Goal: Task Accomplishment & Management: Use online tool/utility

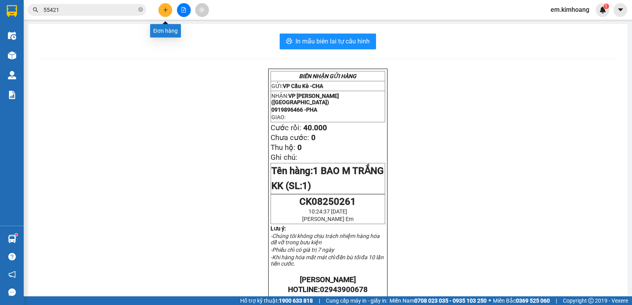
click at [163, 9] on icon "plus" at bounding box center [166, 10] width 6 height 6
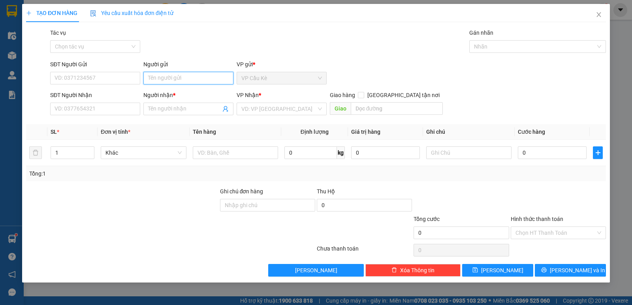
drag, startPoint x: 180, startPoint y: 77, endPoint x: 183, endPoint y: 56, distance: 20.4
click at [181, 76] on input "Người gửi" at bounding box center [188, 78] width 90 height 13
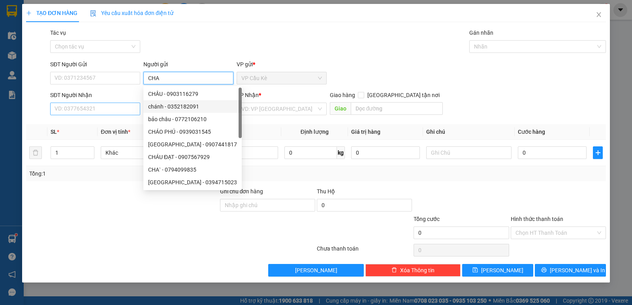
type input "CHA"
click at [130, 108] on input "SĐT Người Nhận" at bounding box center [95, 109] width 90 height 13
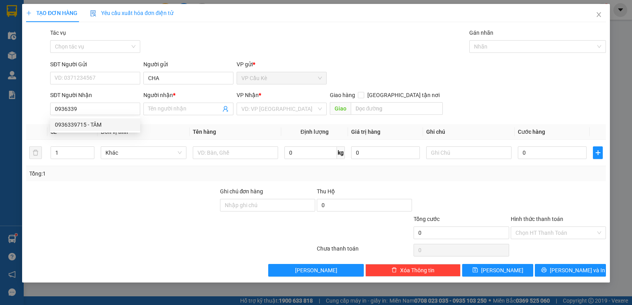
drag, startPoint x: 128, startPoint y: 131, endPoint x: 126, endPoint y: 122, distance: 9.6
click at [127, 131] on div "0936339715 0936339715 - TÂM" at bounding box center [95, 125] width 90 height 16
click at [104, 106] on input "0936339" at bounding box center [95, 109] width 90 height 13
click at [125, 122] on div "0936339715 - TÂM" at bounding box center [95, 124] width 81 height 9
type input "0936339715"
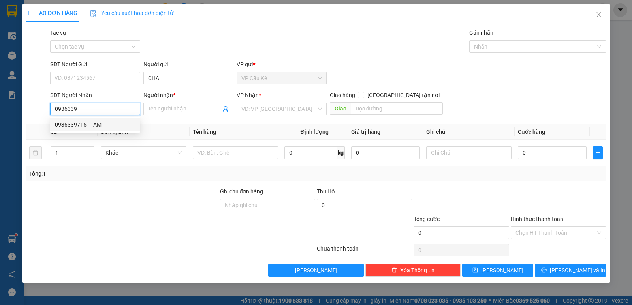
type input "TÂM"
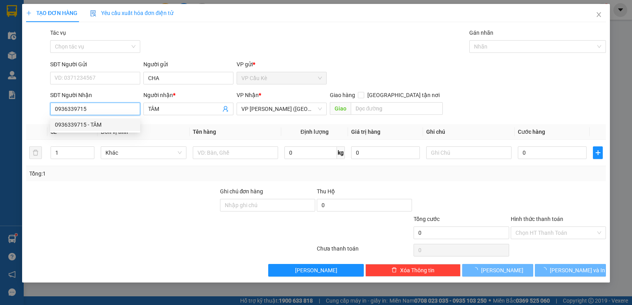
type input "35.000"
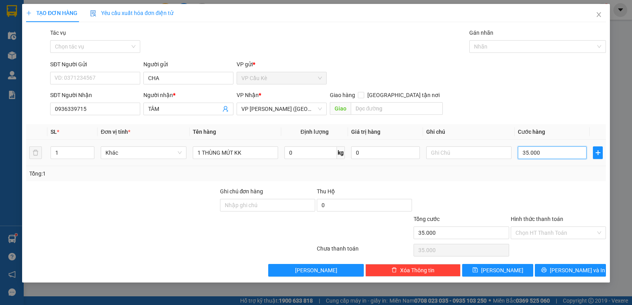
click at [553, 152] on input "35.000" at bounding box center [552, 153] width 69 height 13
type input "0"
type input "4"
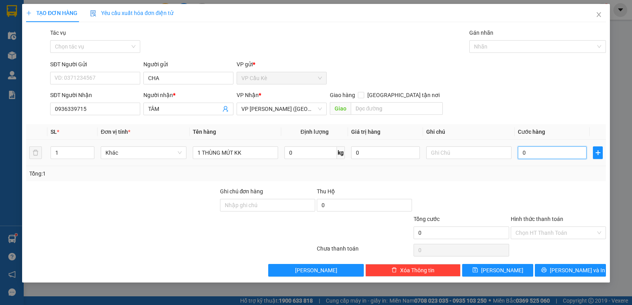
type input "4"
type input "04"
type input "40"
type input "040"
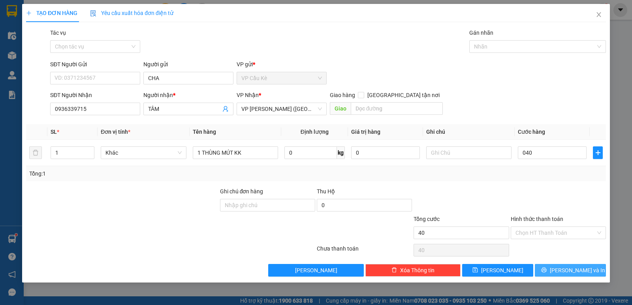
type input "40.000"
click at [552, 271] on button "[PERSON_NAME] và In" at bounding box center [570, 270] width 71 height 13
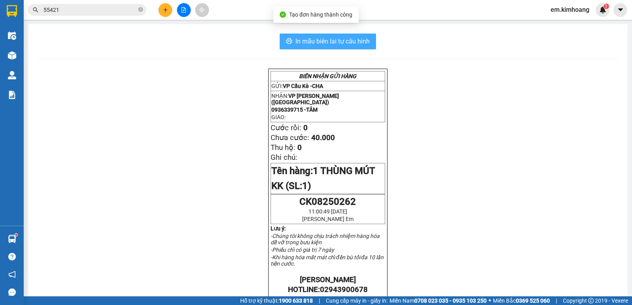
click at [342, 45] on span "In mẫu biên lai tự cấu hình" at bounding box center [332, 41] width 74 height 10
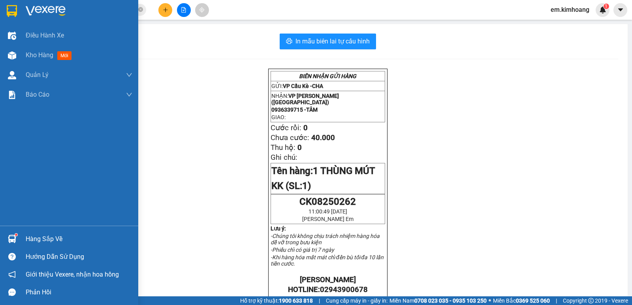
click at [17, 235] on div at bounding box center [12, 239] width 14 height 14
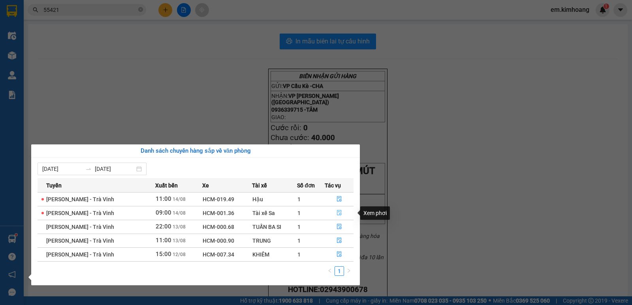
click at [339, 215] on icon "file-done" at bounding box center [340, 213] width 6 height 6
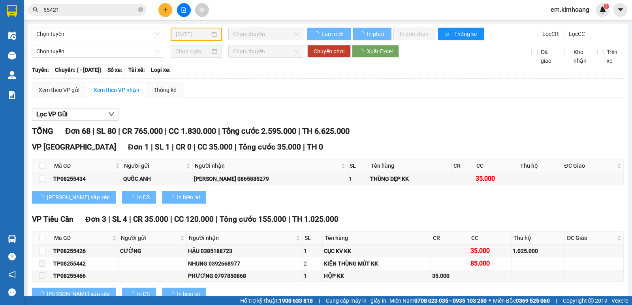
type input "[DATE]"
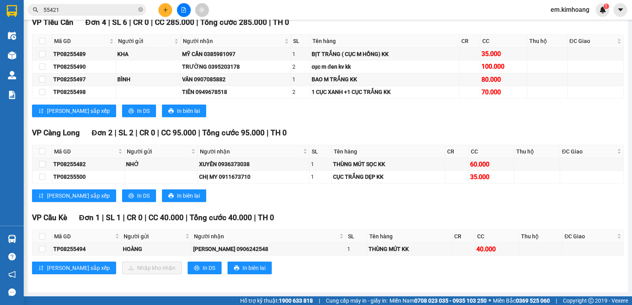
scroll to position [444, 0]
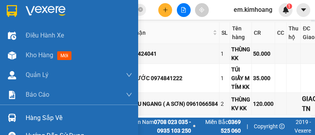
drag, startPoint x: 13, startPoint y: 0, endPoint x: 60, endPoint y: -11, distance: 49.0
click at [60, 0] on html "Kết quả tìm kiếm ( 10 ) Bộ lọc Mã ĐH Trạng thái Món hàng Thu hộ Tổng cước Chưa …" at bounding box center [157, 67] width 315 height 135
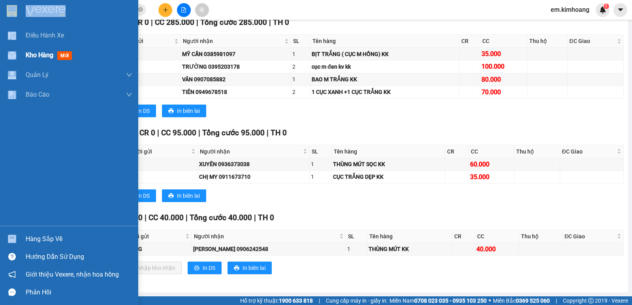
click at [43, 51] on span "Kho hàng" at bounding box center [40, 55] width 28 height 8
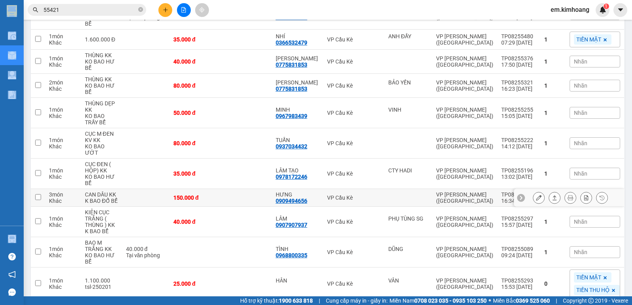
scroll to position [158, 0]
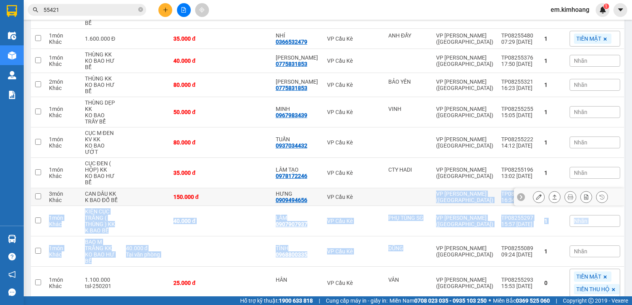
drag, startPoint x: 386, startPoint y: 196, endPoint x: 392, endPoint y: 252, distance: 56.9
click at [392, 252] on tbody "1 món Khác THÙNG KK K BAO TRẦY BỂ 35.000 đ THỊNH 0386215354 VP Cầu Kè I RÁT 098…" at bounding box center [328, 206] width 594 height 465
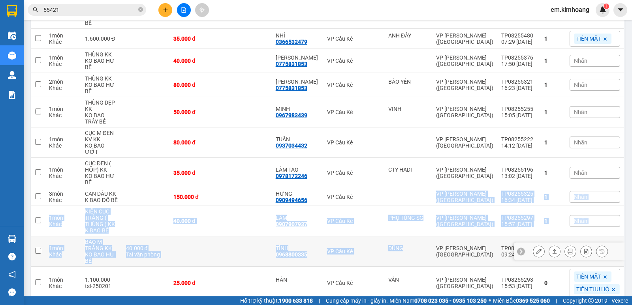
click at [439, 255] on td "VP [PERSON_NAME] ([GEOGRAPHIC_DATA])" at bounding box center [464, 252] width 65 height 30
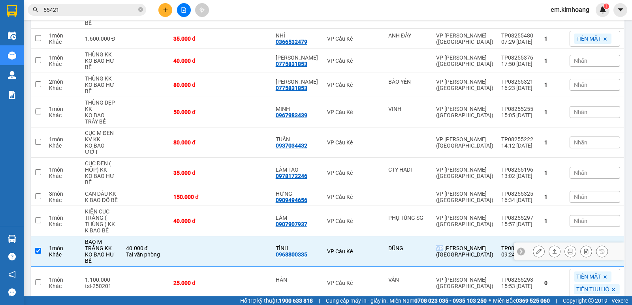
drag, startPoint x: 439, startPoint y: 255, endPoint x: 445, endPoint y: 256, distance: 6.1
click at [442, 256] on td "VP [PERSON_NAME] ([GEOGRAPHIC_DATA])" at bounding box center [464, 252] width 65 height 30
checkbox input "false"
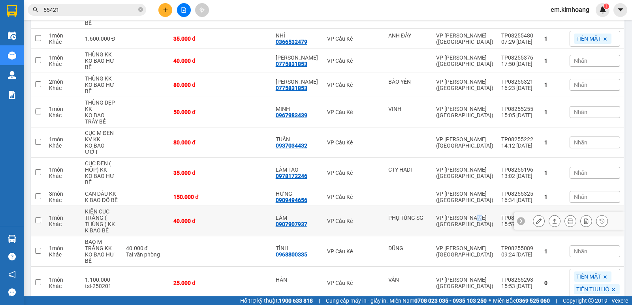
click at [470, 221] on td "VP [PERSON_NAME] ([GEOGRAPHIC_DATA])" at bounding box center [464, 221] width 65 height 30
checkbox input "true"
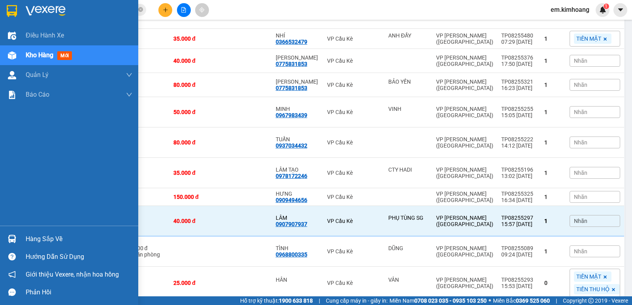
drag, startPoint x: 44, startPoint y: 229, endPoint x: 43, endPoint y: 237, distance: 7.9
click at [44, 231] on div "Hàng sắp về Hướng dẫn sử dụng Giới thiệu Vexere, nhận hoa hồng Phản hồi" at bounding box center [69, 263] width 138 height 75
click at [43, 237] on div "Hàng sắp về" at bounding box center [79, 239] width 107 height 12
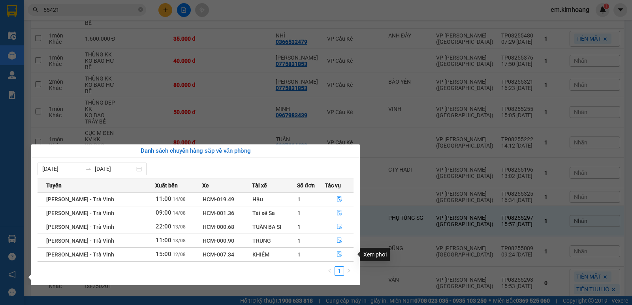
click at [339, 252] on icon "file-done" at bounding box center [340, 255] width 6 height 6
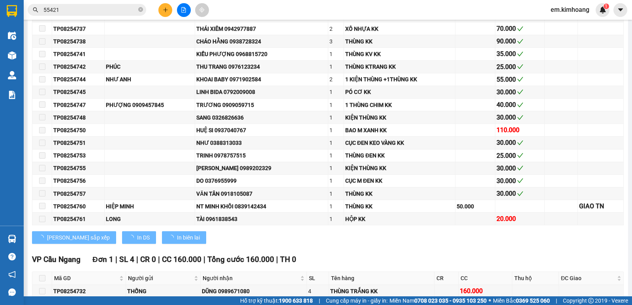
type input "[DATE]"
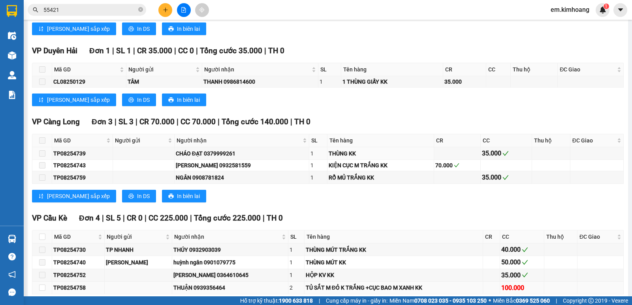
scroll to position [732, 0]
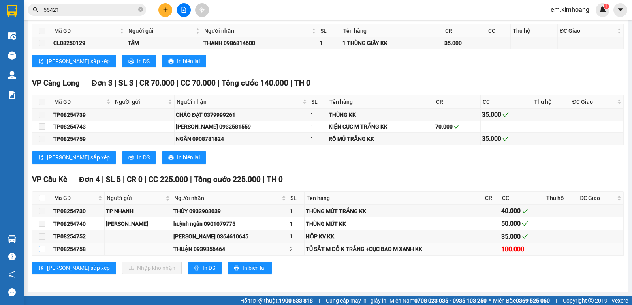
click at [43, 250] on input "checkbox" at bounding box center [42, 249] width 6 height 6
checkbox input "true"
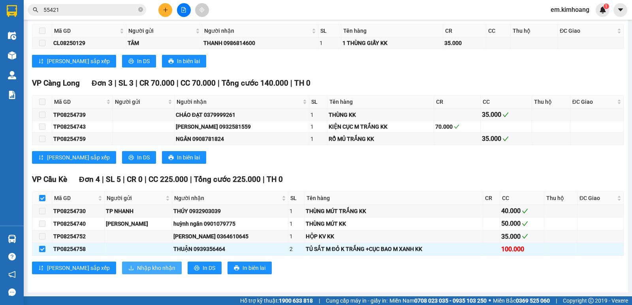
click at [137, 270] on span "Nhập kho nhận" at bounding box center [156, 268] width 38 height 9
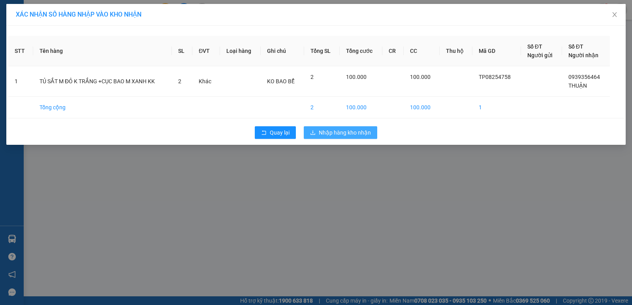
click at [324, 129] on span "Nhập hàng kho nhận" at bounding box center [345, 132] width 52 height 9
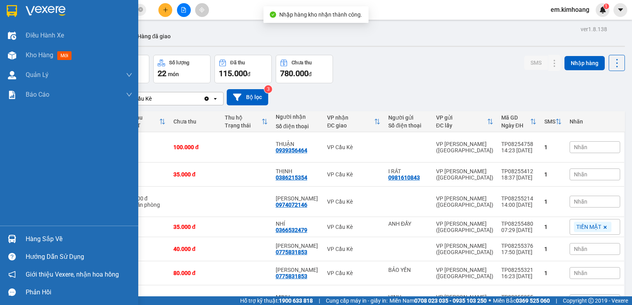
click at [19, 234] on div at bounding box center [12, 239] width 14 height 14
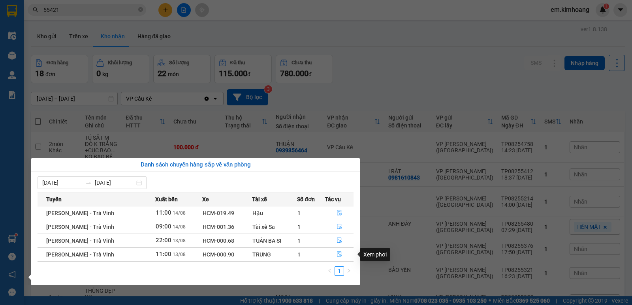
click at [338, 254] on icon "file-done" at bounding box center [340, 255] width 6 height 6
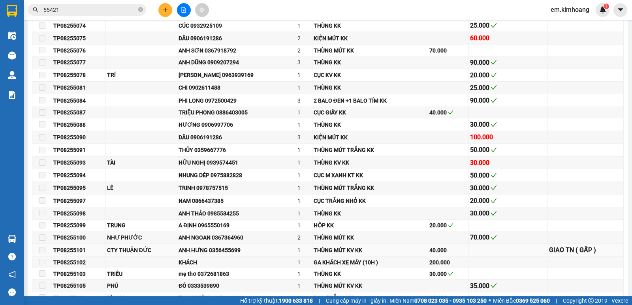
type input "[DATE]"
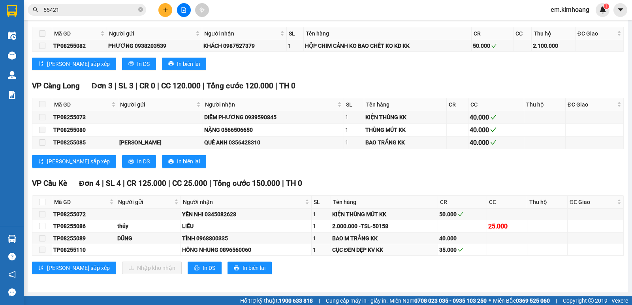
scroll to position [831, 0]
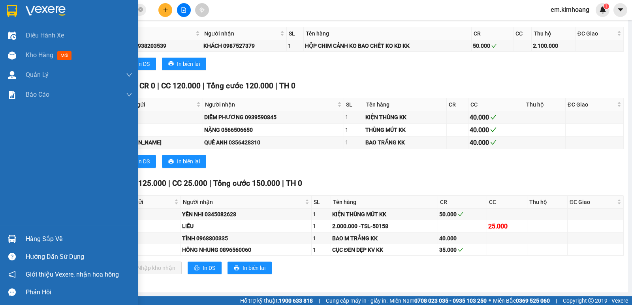
click at [11, 235] on img at bounding box center [12, 239] width 8 height 8
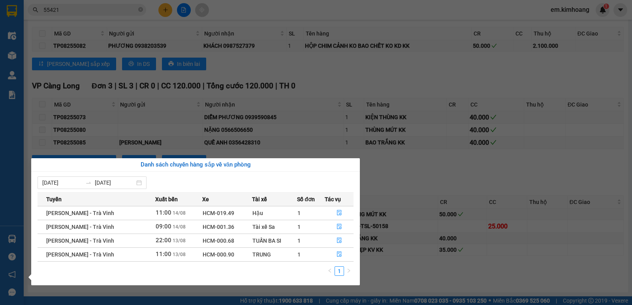
click at [289, 91] on section "Kết quả tìm kiếm ( 10 ) Bộ lọc Mã ĐH Trạng thái Món hàng Thu hộ Tổng cước Chưa …" at bounding box center [316, 152] width 632 height 305
